Goal: Transaction & Acquisition: Subscribe to service/newsletter

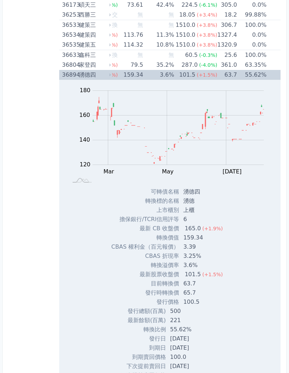
scroll to position [1787, 0]
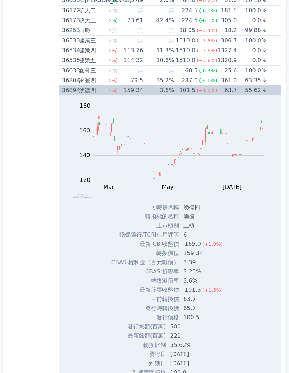
click at [271, 89] on td "2026-03-05" at bounding box center [290, 90] width 47 height 10
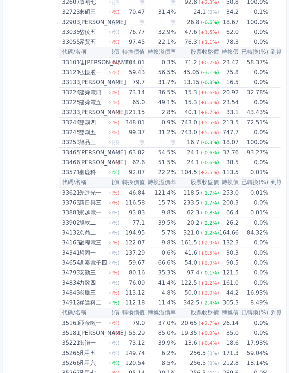
scroll to position [0, 36]
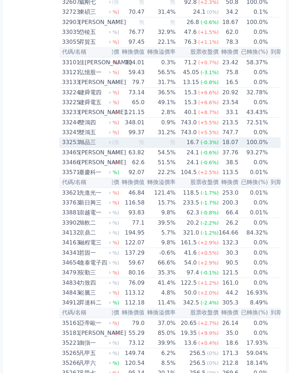
click at [221, 142] on td "18.07" at bounding box center [229, 142] width 20 height 10
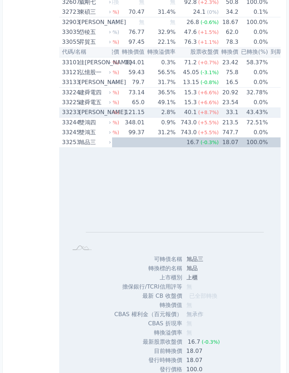
click at [274, 112] on td "2026-06-02" at bounding box center [291, 112] width 47 height 10
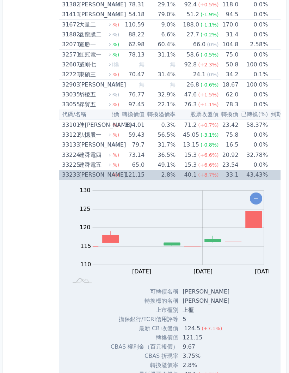
scroll to position [1252, 0]
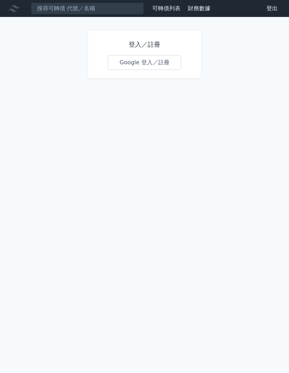
scroll to position [28, 0]
click at [154, 40] on h1 "登入／註冊" at bounding box center [144, 45] width 73 height 10
click at [149, 55] on link "Google 登入／註冊" at bounding box center [144, 62] width 73 height 15
click at [167, 55] on link "Google 登入／註冊" at bounding box center [144, 62] width 73 height 15
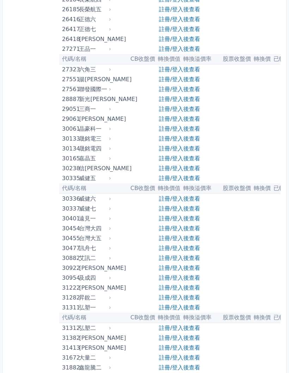
scroll to position [904, 0]
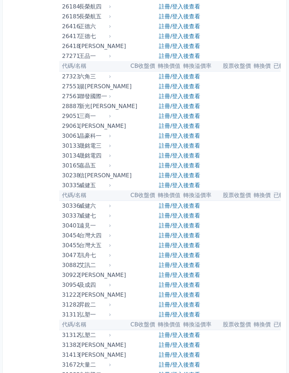
click at [191, 164] on link "註冊/登入後查看" at bounding box center [179, 165] width 41 height 7
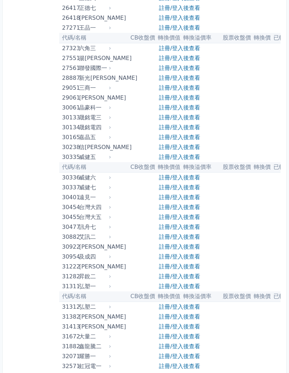
scroll to position [28, 0]
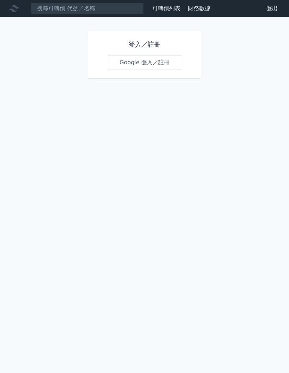
click at [146, 40] on h1 "登入／註冊" at bounding box center [144, 45] width 73 height 10
click at [149, 40] on h1 "登入／註冊" at bounding box center [144, 45] width 73 height 10
click at [145, 55] on link "Google 登入／註冊" at bounding box center [144, 62] width 73 height 15
